Goal: Complete application form: Complete application form

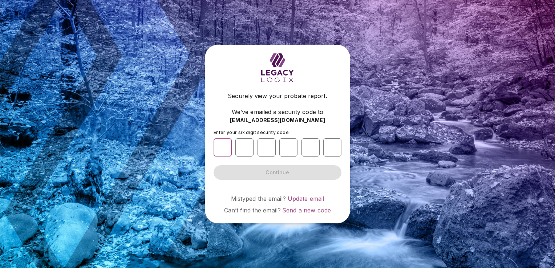
click at [221, 146] on input "number" at bounding box center [223, 147] width 18 height 18
type input "*"
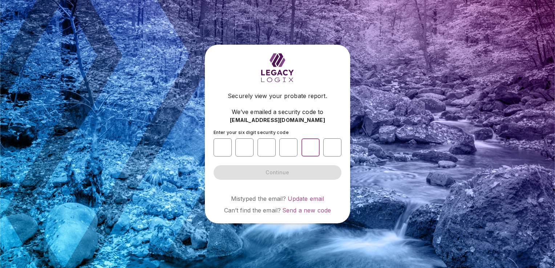
type input "*"
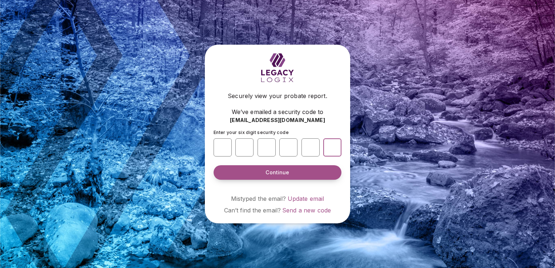
type input "*"
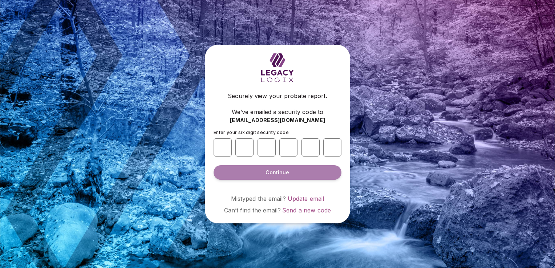
click at [266, 167] on button "Continue" at bounding box center [278, 172] width 128 height 15
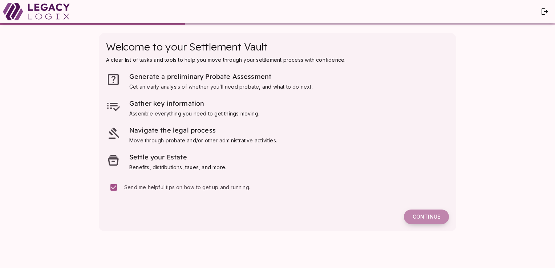
click at [429, 215] on span "Continue" at bounding box center [427, 217] width 28 height 7
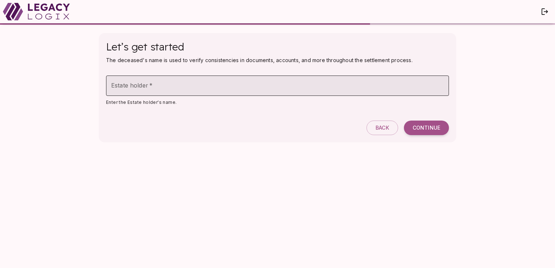
click at [203, 89] on input "Estate holder   *" at bounding box center [277, 86] width 343 height 20
type input "**********"
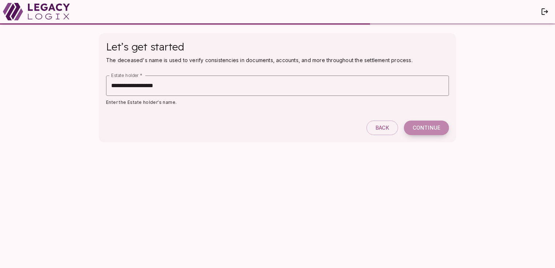
click at [434, 128] on span "Continue" at bounding box center [427, 128] width 28 height 7
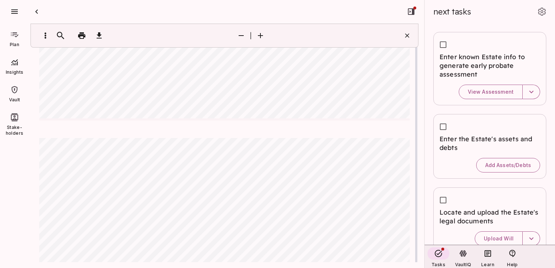
scroll to position [1417, 0]
